Goal: Submit feedback/report problem: Submit feedback/report problem

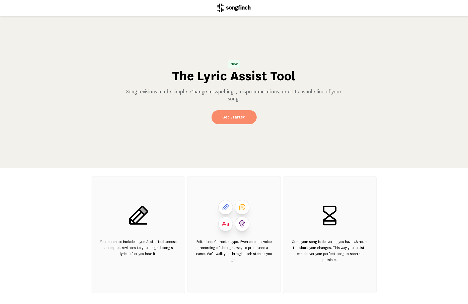
click at [236, 118] on link "Get Started" at bounding box center [234, 117] width 45 height 14
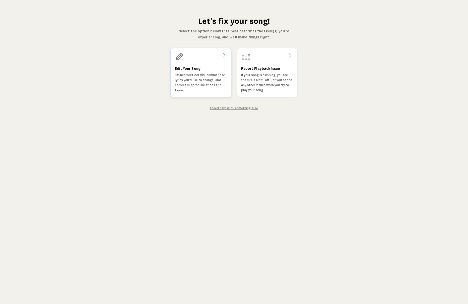
click at [204, 87] on p "Fix incorrect details, comment on lyrics you'd like to change, and correct misp…" at bounding box center [201, 83] width 52 height 20
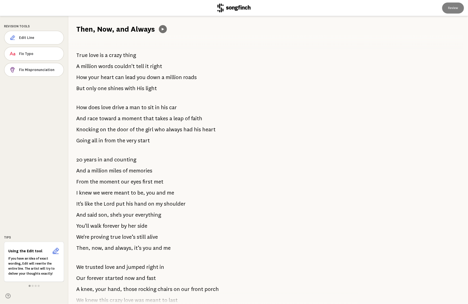
click at [162, 29] on icon at bounding box center [163, 29] width 2 height 3
click at [308, 8] on header "Review" at bounding box center [234, 8] width 468 height 16
click at [292, 9] on header "Review" at bounding box center [234, 8] width 468 height 16
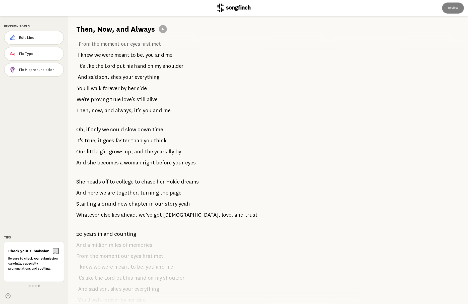
scroll to position [287, 0]
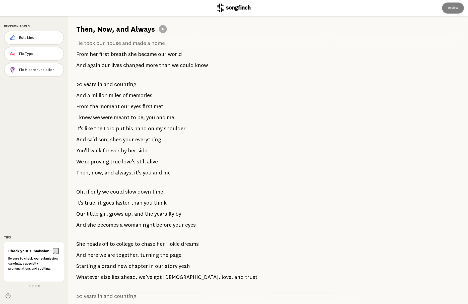
click at [225, 10] on icon at bounding box center [233, 8] width 33 height 9
click at [243, 8] on icon at bounding box center [233, 8] width 33 height 9
